Goal: Navigation & Orientation: Find specific page/section

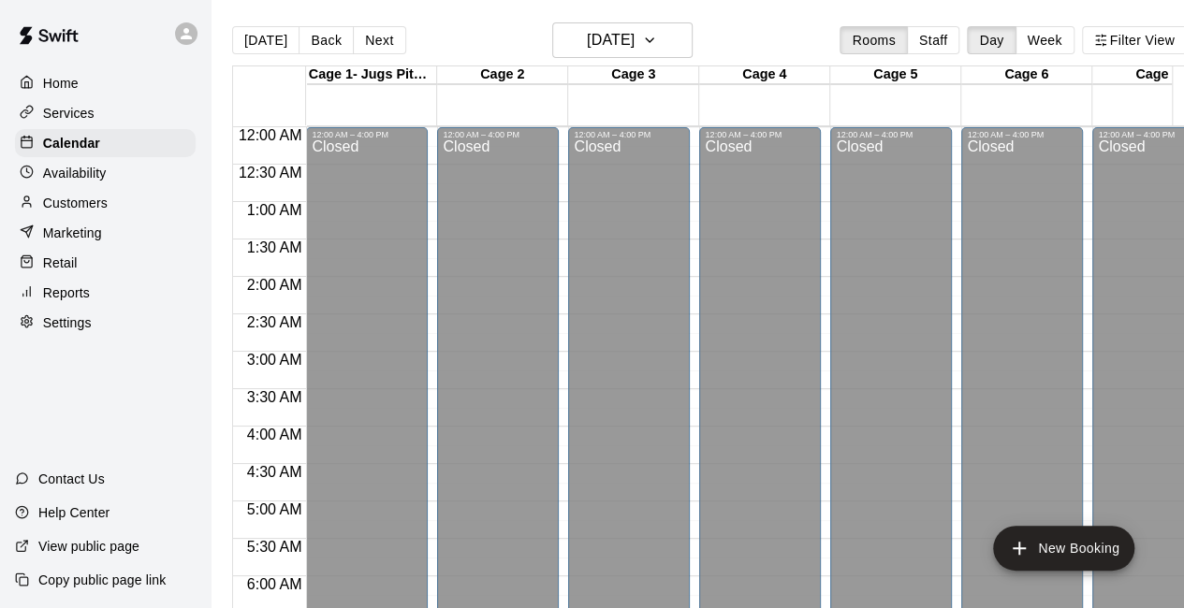
scroll to position [1291, 0]
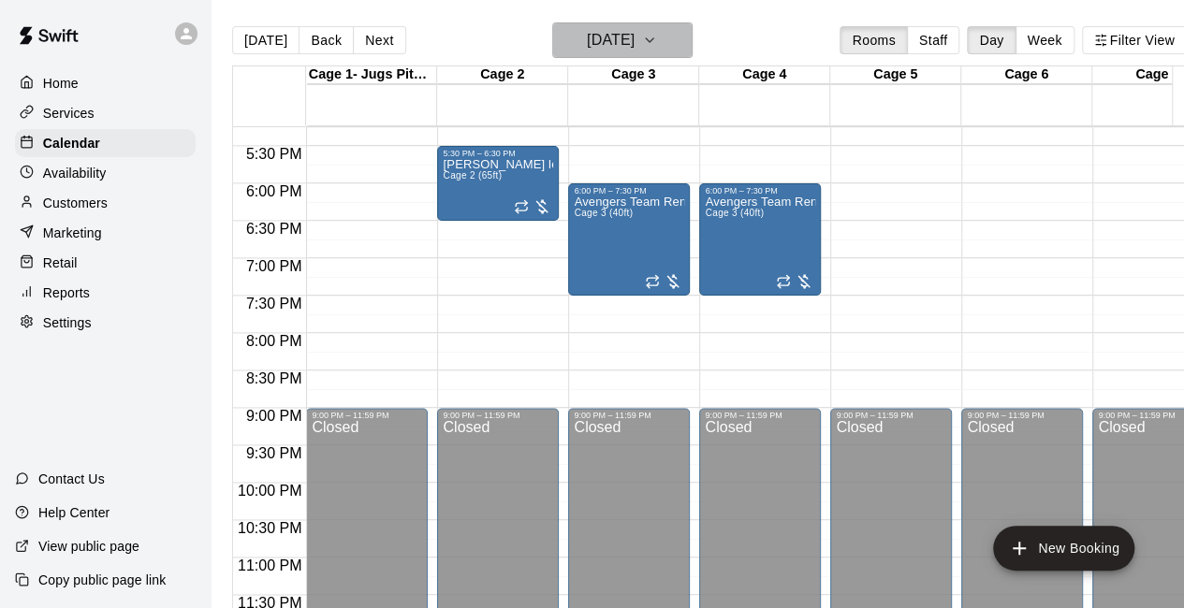
click at [657, 37] on icon "button" at bounding box center [649, 40] width 15 height 22
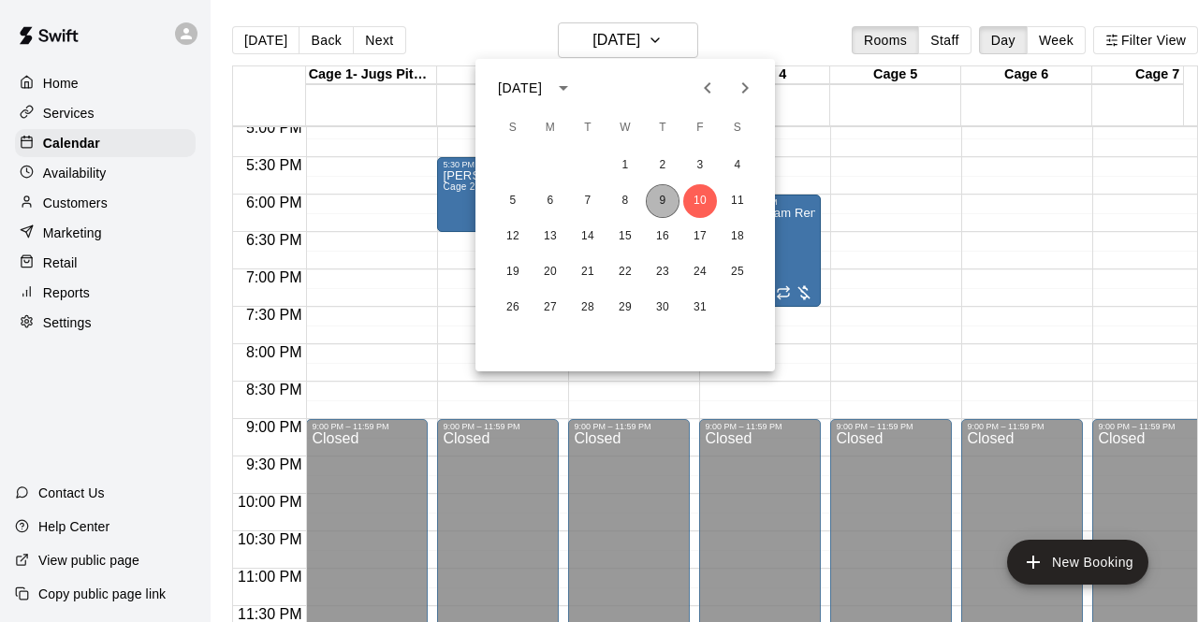
click at [664, 207] on button "9" at bounding box center [663, 201] width 34 height 34
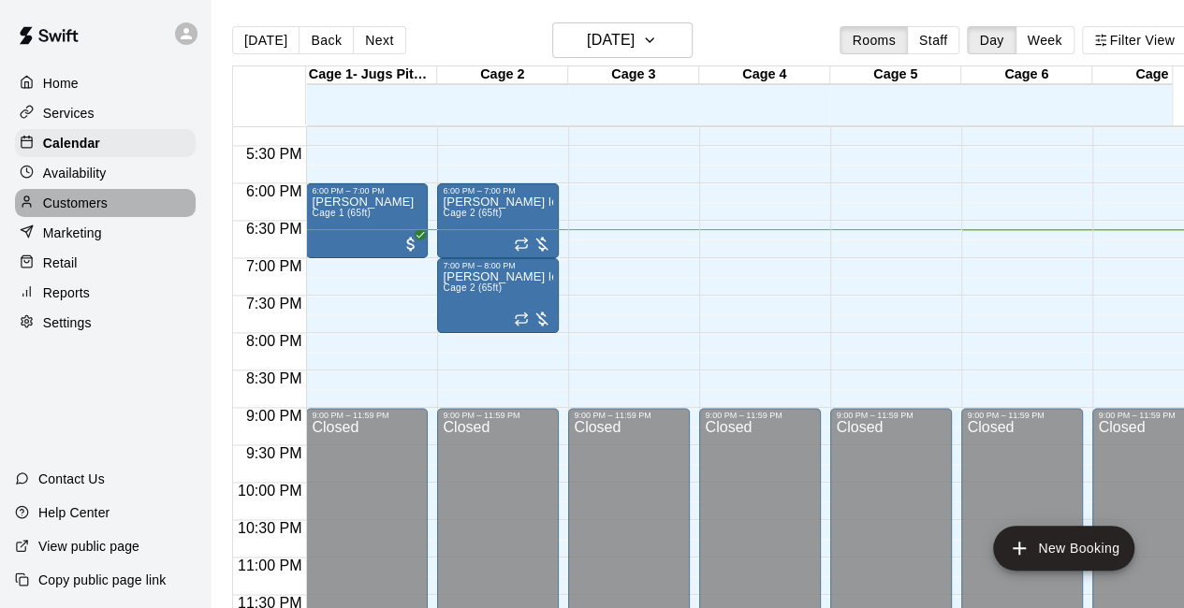
click at [135, 210] on div "Customers" at bounding box center [105, 203] width 181 height 28
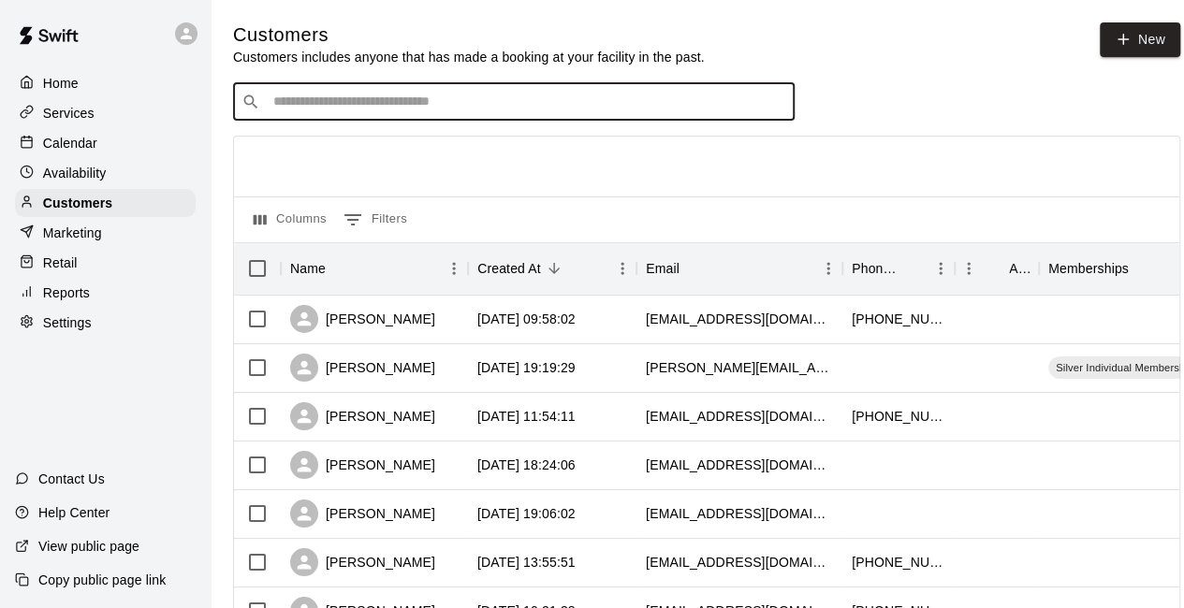
click at [313, 104] on input "Search customers by name or email" at bounding box center [527, 102] width 518 height 19
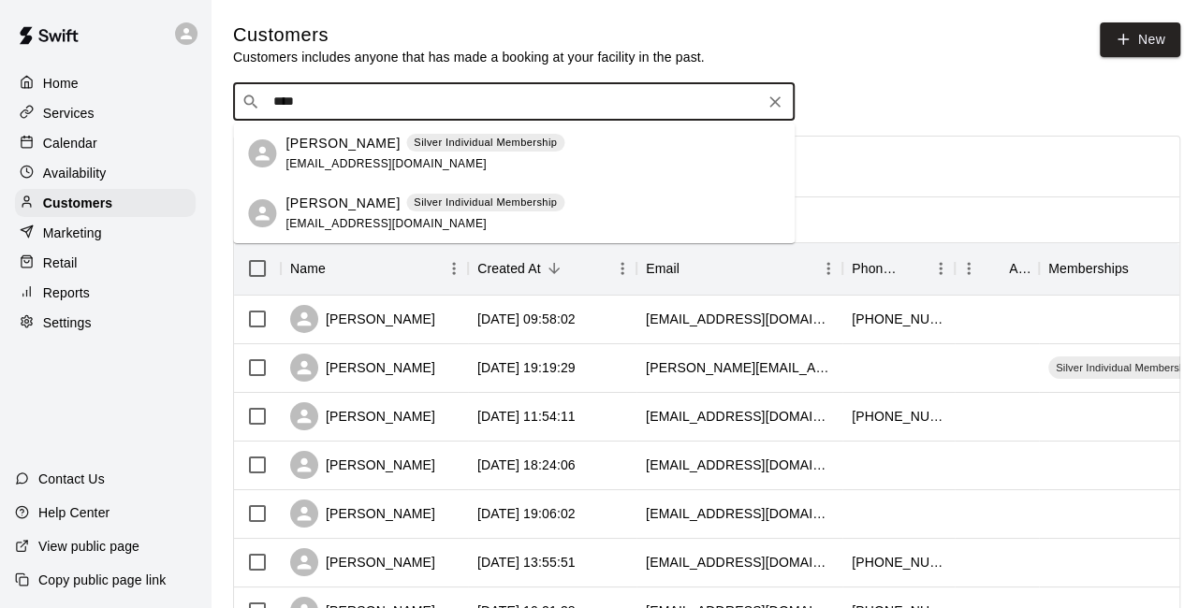
type input "****"
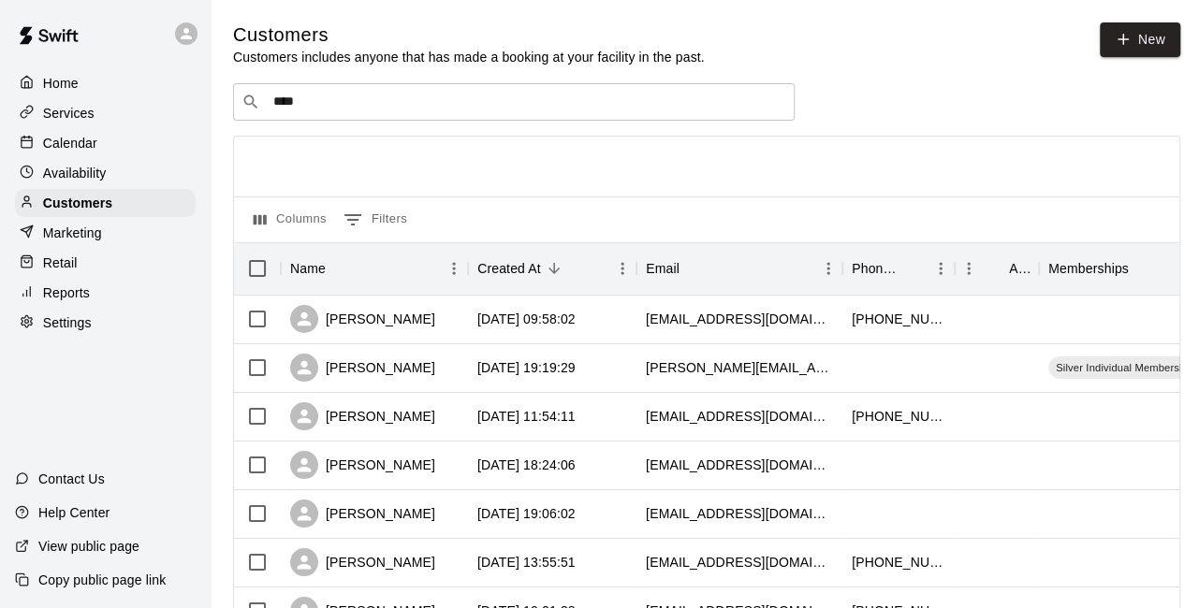
click at [103, 152] on div "Calendar" at bounding box center [105, 143] width 181 height 28
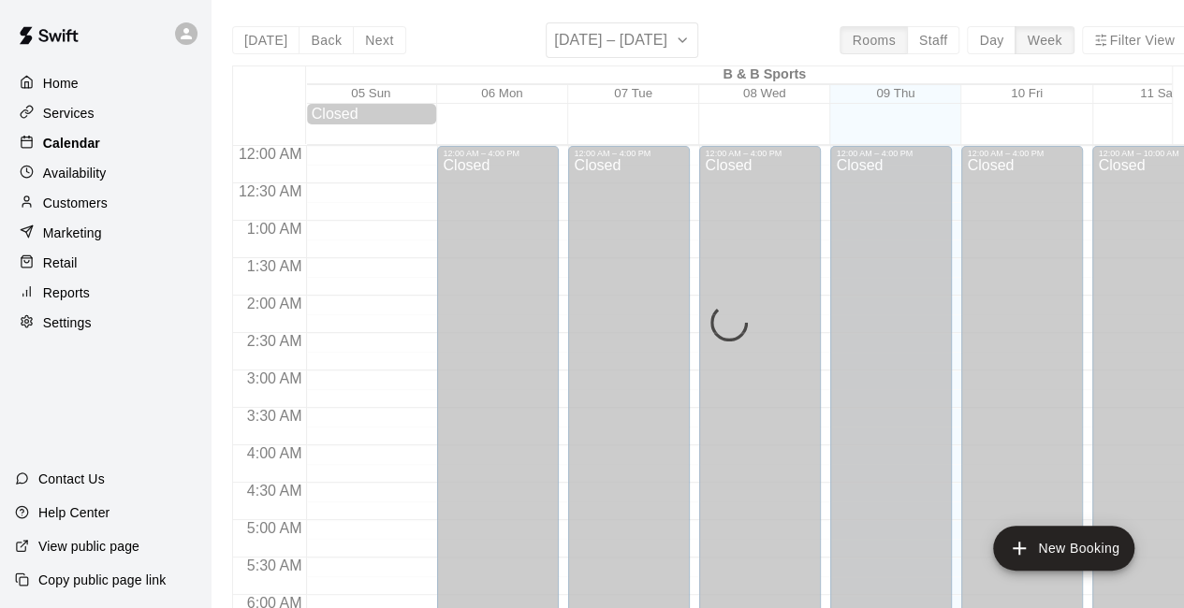
scroll to position [1220, 0]
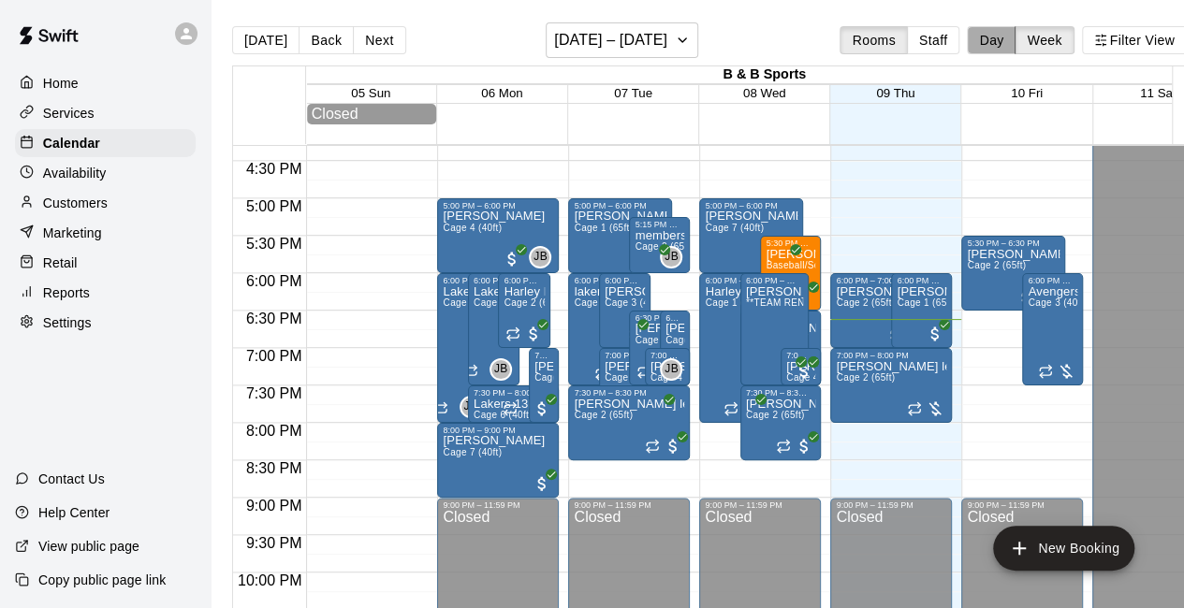
click at [1003, 36] on button "Day" at bounding box center [991, 40] width 49 height 28
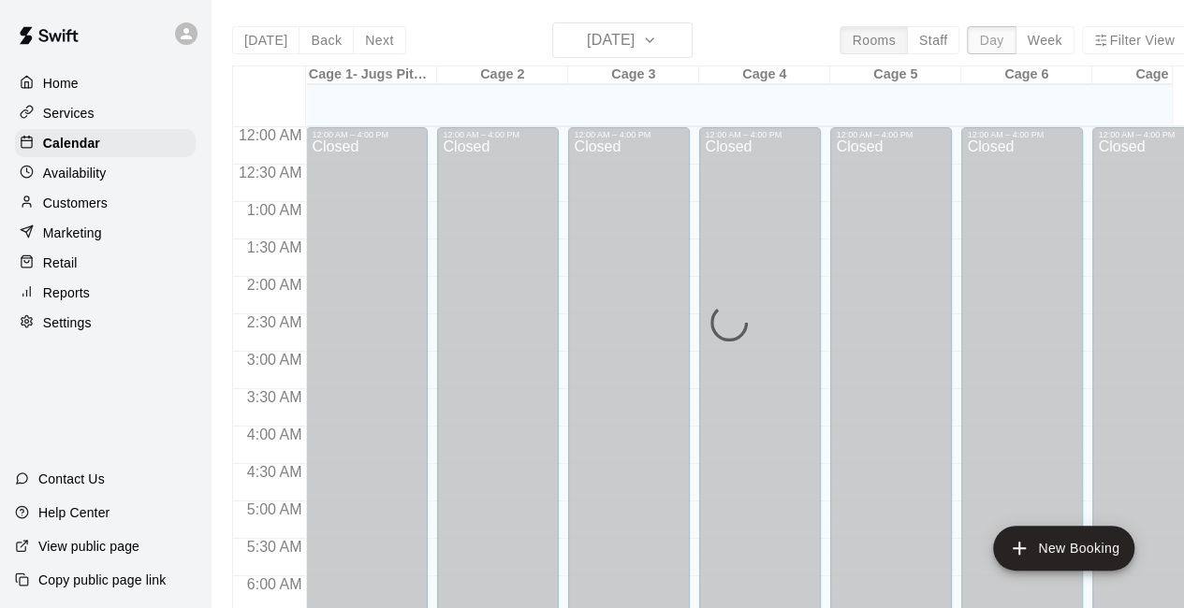
scroll to position [1291, 0]
